Goal: Obtain resource: Obtain resource

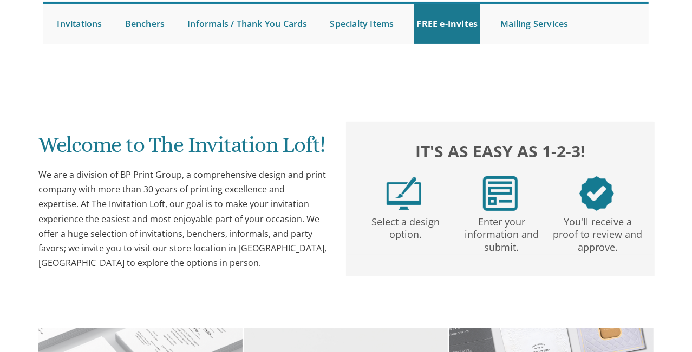
scroll to position [108, 0]
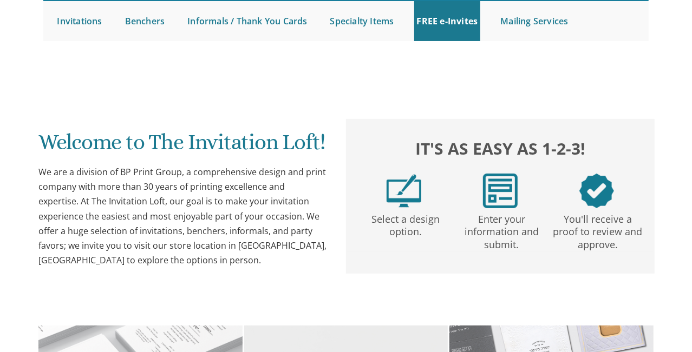
click at [409, 57] on link at bounding box center [346, 57] width 606 height 0
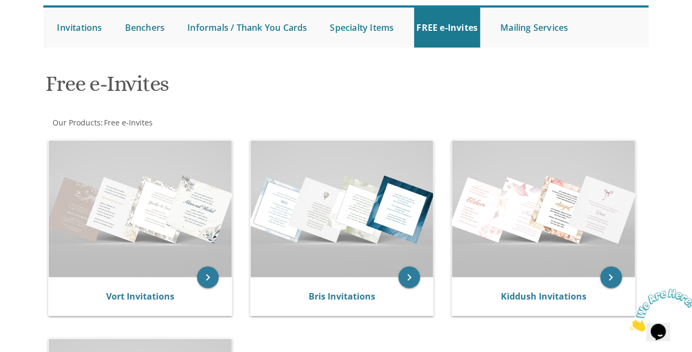
scroll to position [108, 0]
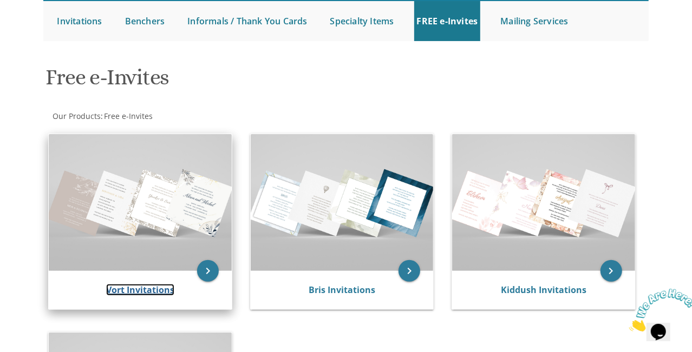
click at [142, 291] on link "Vort Invitations" at bounding box center [140, 290] width 68 height 12
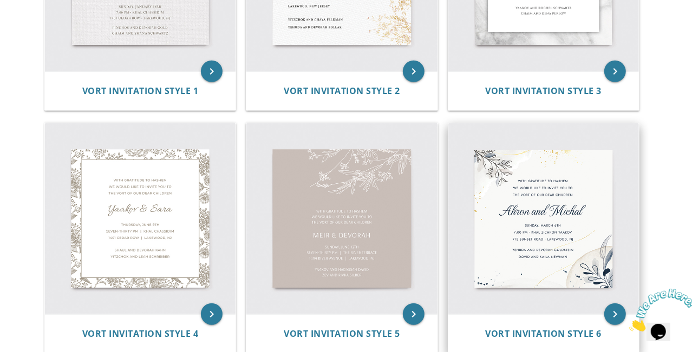
scroll to position [379, 0]
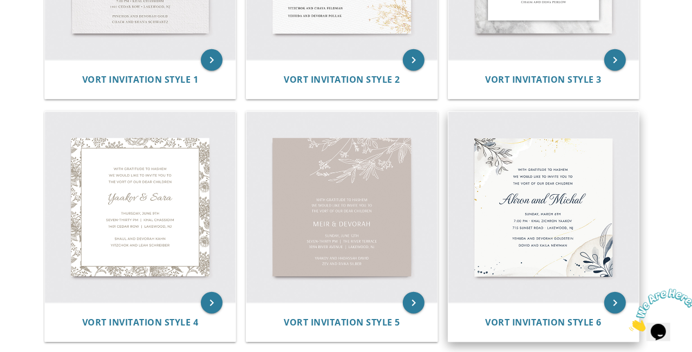
click at [542, 199] on img at bounding box center [543, 207] width 191 height 191
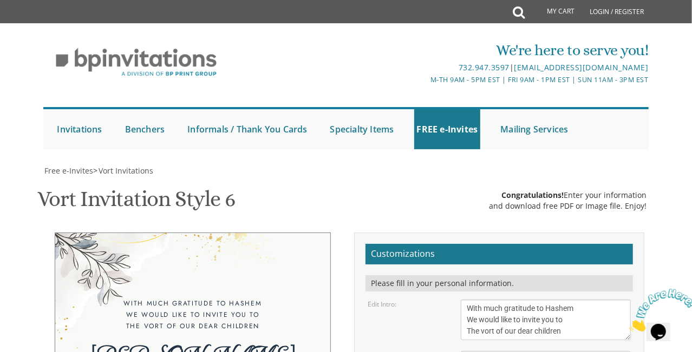
scroll to position [162, 0]
drag, startPoint x: 557, startPoint y: 227, endPoint x: 459, endPoint y: 219, distance: 98.9
type textarea "Avraham Chaim and Brochi"
drag, startPoint x: 531, startPoint y: 253, endPoint x: 466, endPoint y: 251, distance: 65.0
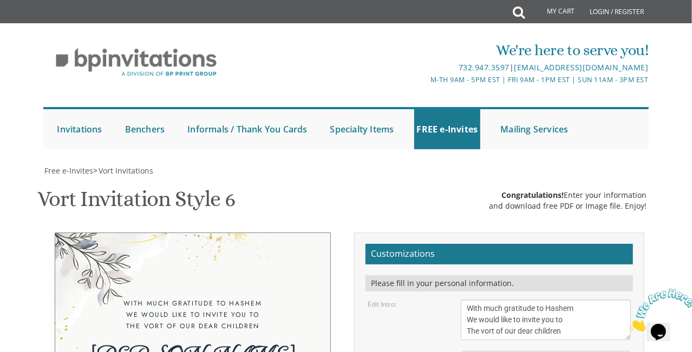
drag, startPoint x: 583, startPoint y: 278, endPoint x: 468, endPoint y: 276, distance: 115.3
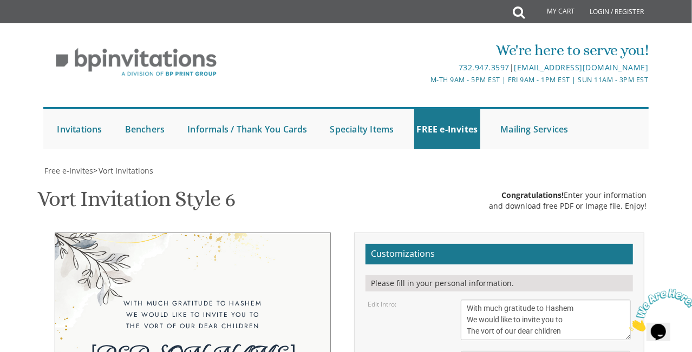
type textarea "Tuesday, September 9th 7:30 pm • Cong. Kedushas Yom Tov- Bais Ropshitz 1858 53r…"
drag, startPoint x: 468, startPoint y: 197, endPoint x: 570, endPoint y: 210, distance: 102.6
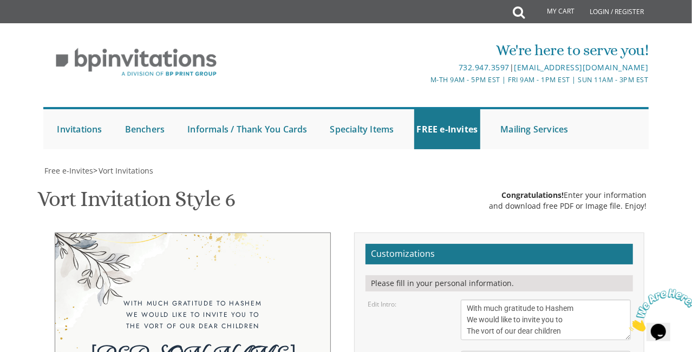
scroll to position [379, 0]
type textarea "Pinchas and Sara Shemano Yaakov and Devorah Rivkah Barros Yehoshua and Chana So…"
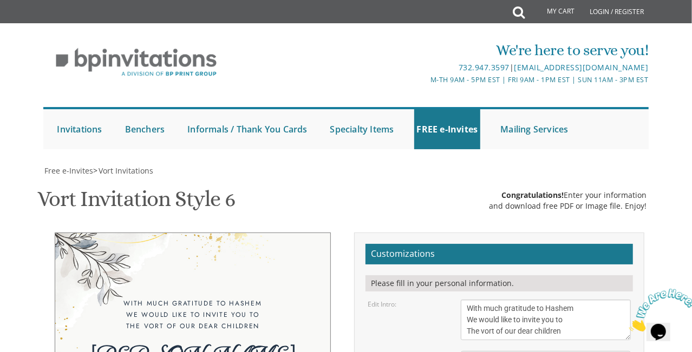
type input "chaya1263@gmail.com"
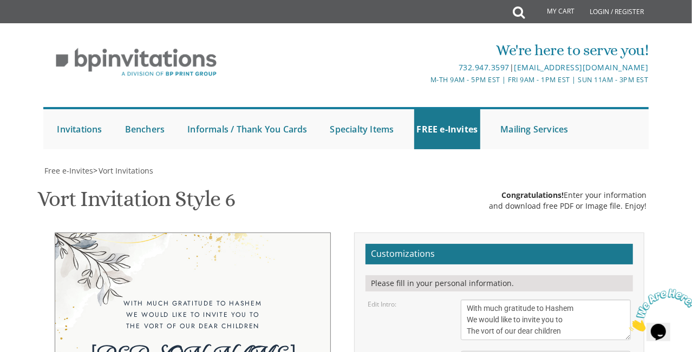
type textarea "Tuesday, September 9th, 7:30 Cong. Kedushas Yom Tov- Bais Ropshitz 1858 53rd St…"
drag, startPoint x: 559, startPoint y: 198, endPoint x: 453, endPoint y: 192, distance: 106.9
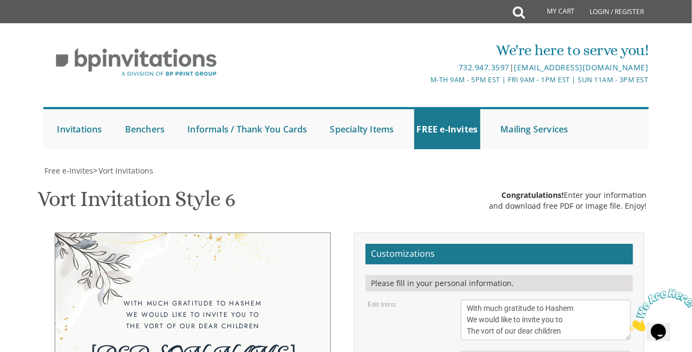
scroll to position [8, 0]
paste textarea "Pinchas and Sara Shemano"
drag, startPoint x: 571, startPoint y: 206, endPoint x: 462, endPoint y: 200, distance: 109.5
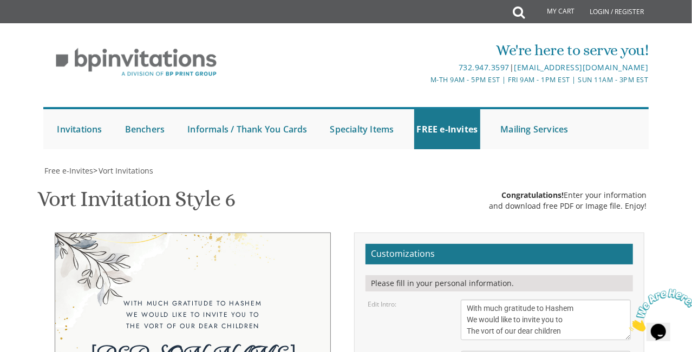
drag, startPoint x: 573, startPoint y: 209, endPoint x: 466, endPoint y: 210, distance: 107.2
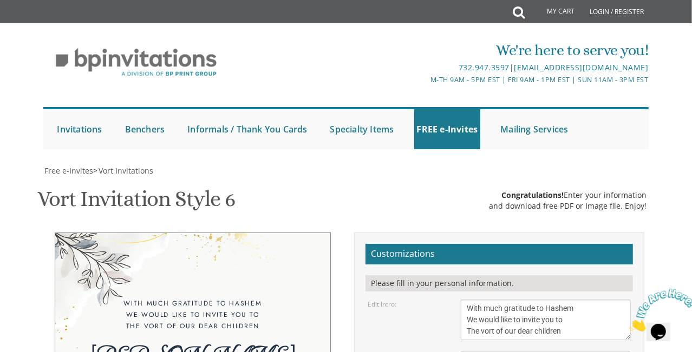
scroll to position [217, 0]
paste textarea "Yehoshua and Chana Sopher"
type textarea "Yehoshua and Chana Sopher Yaakov and Devorah Rivkah Barros Pinchas and Sara She…"
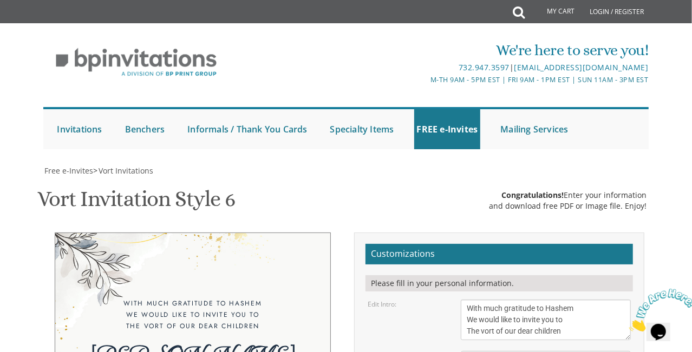
type textarea "Tuesday, September 9th, 7:30-10:30 Cong. Kedushas Yom Tov- Bais Ropshitz 1858 5…"
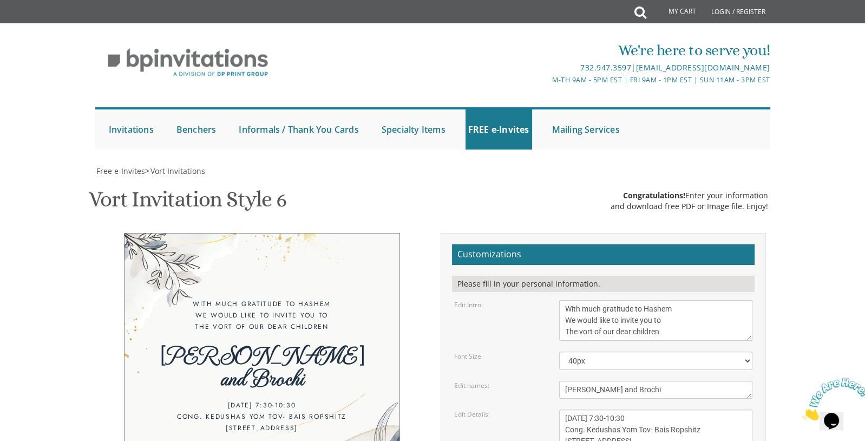
scroll to position [0, 0]
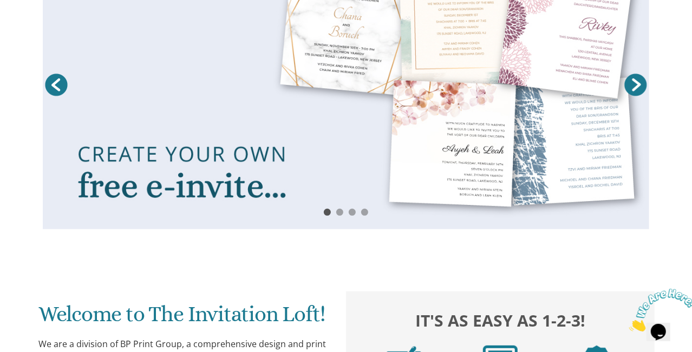
scroll to position [217, 0]
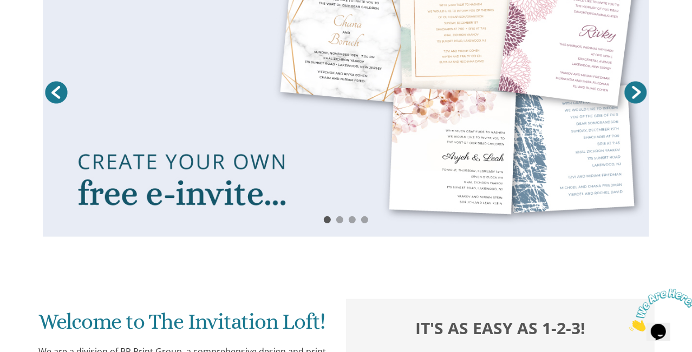
click at [632, 92] on link "Next" at bounding box center [635, 92] width 27 height 27
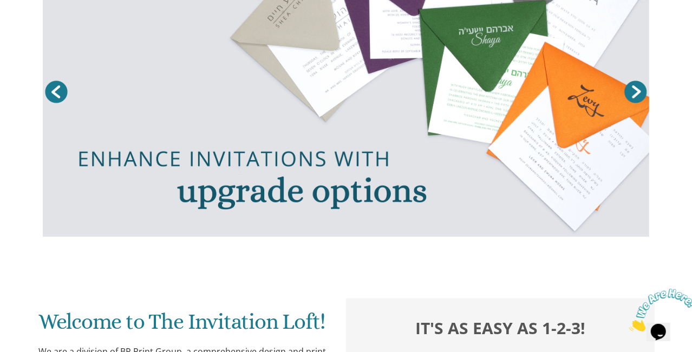
click at [63, 90] on link "Prev" at bounding box center [56, 92] width 27 height 27
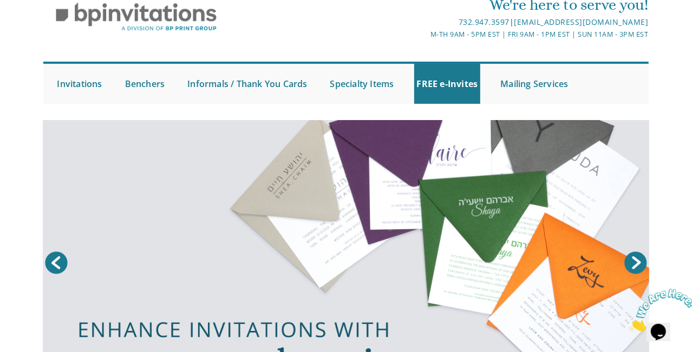
scroll to position [0, 0]
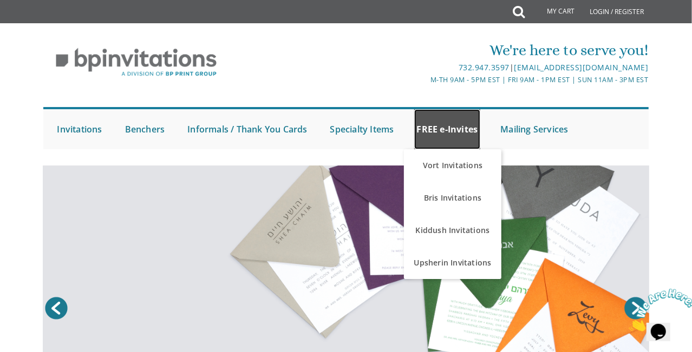
click at [453, 128] on link "FREE e-Invites" at bounding box center [447, 129] width 67 height 40
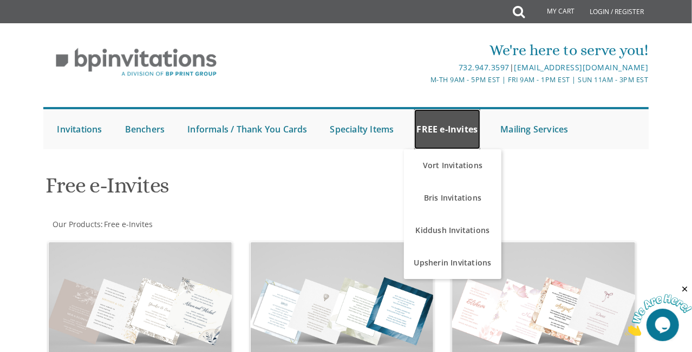
click at [451, 130] on link "FREE e-Invites" at bounding box center [447, 129] width 67 height 40
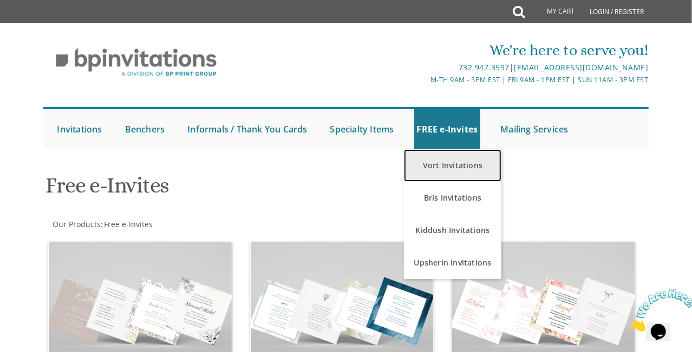
click at [459, 167] on link "Vort Invitations" at bounding box center [452, 165] width 97 height 32
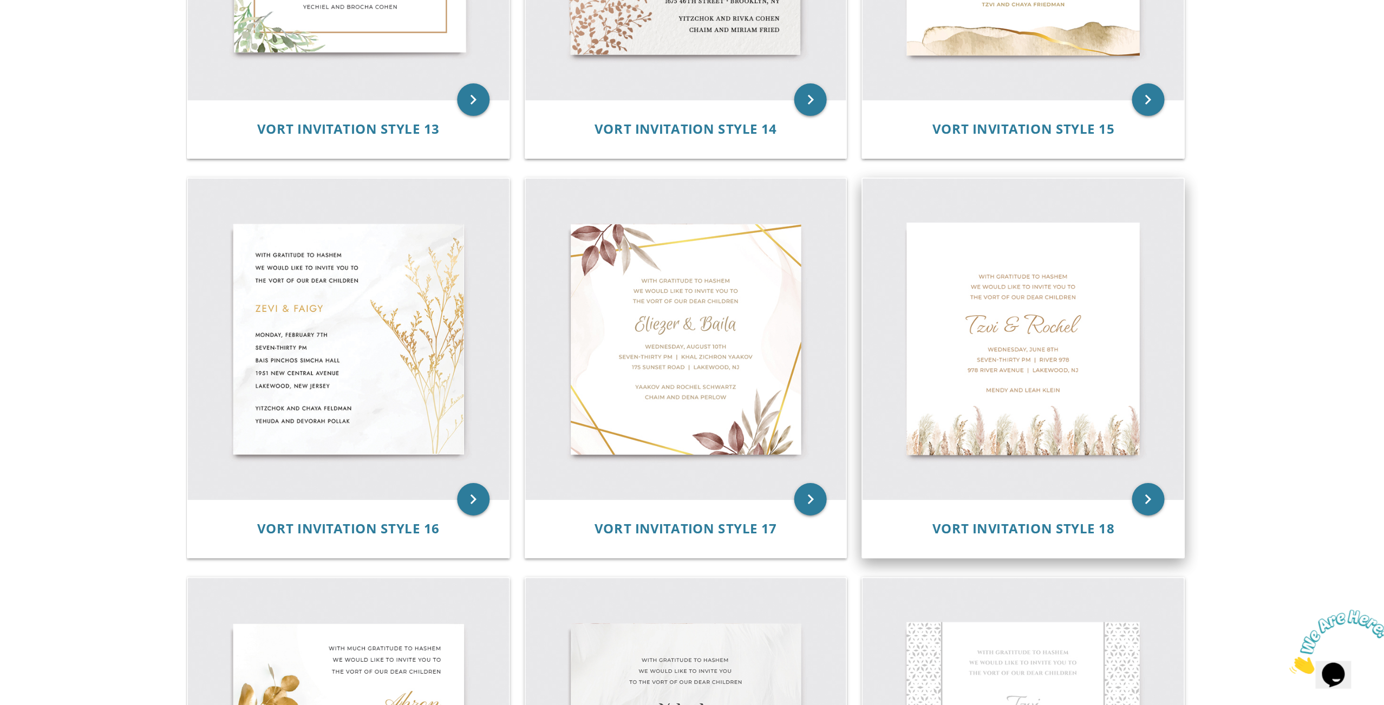
scroll to position [1462, 0]
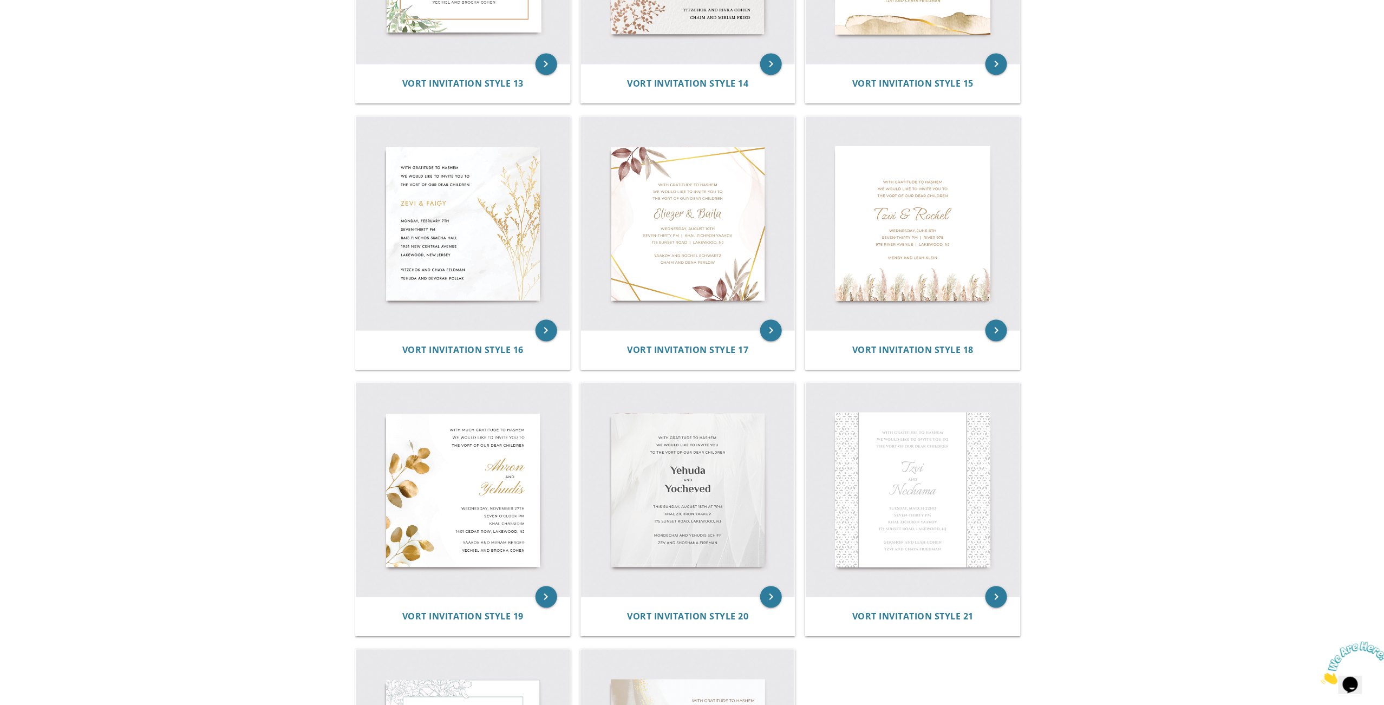
drag, startPoint x: 622, startPoint y: 2, endPoint x: 1067, endPoint y: 251, distance: 510.0
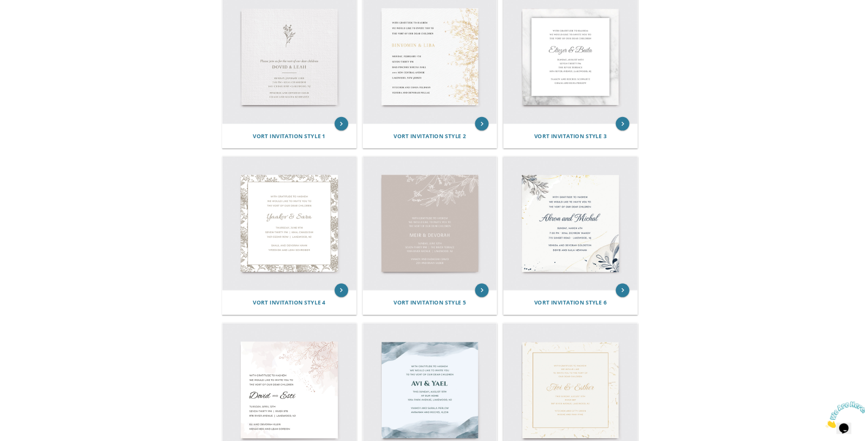
scroll to position [0, 0]
